Goal: Information Seeking & Learning: Find specific fact

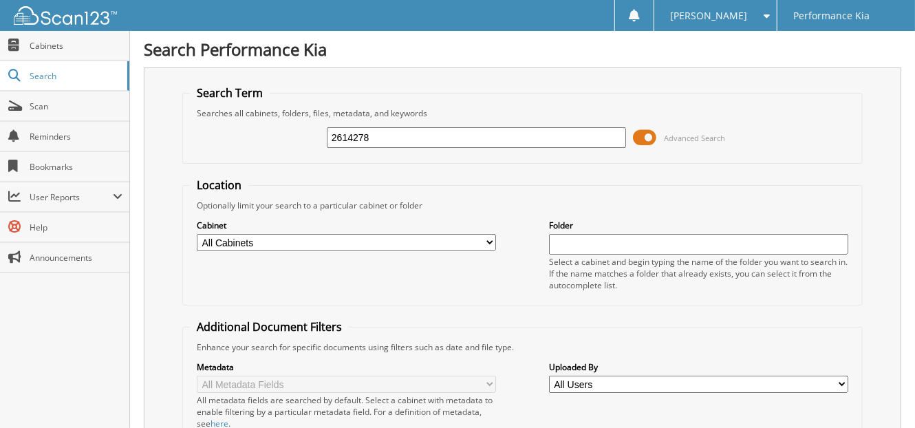
type input "2614278"
click at [38, 73] on span "Search" at bounding box center [75, 76] width 91 height 12
click at [43, 103] on span "Scan" at bounding box center [76, 106] width 93 height 12
